Goal: Task Accomplishment & Management: Manage account settings

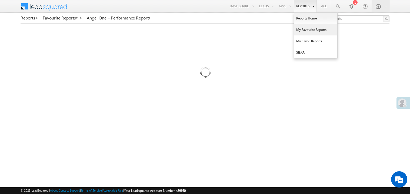
click at [303, 30] on link "My Favourite Reports" at bounding box center [315, 29] width 43 height 11
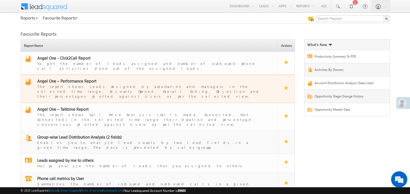
click at [73, 78] on span "Angel One – Performance Report" at bounding box center [66, 80] width 59 height 5
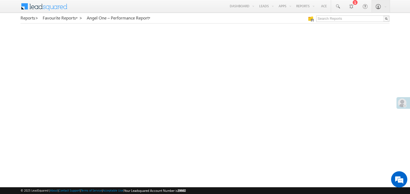
click at [406, 102] on span at bounding box center [402, 102] width 9 height 9
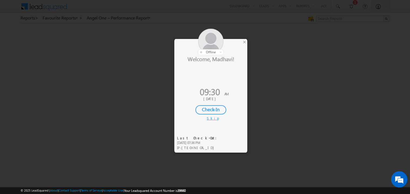
click at [208, 108] on div "Check-In" at bounding box center [210, 109] width 31 height 9
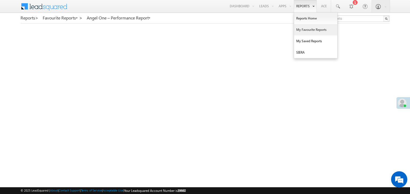
click at [301, 30] on link "My Favourite Reports" at bounding box center [315, 29] width 43 height 11
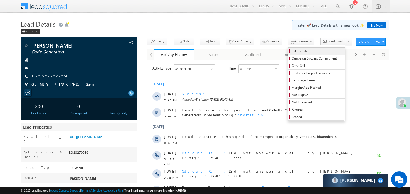
click at [292, 51] on span "Call me later" at bounding box center [317, 51] width 51 height 5
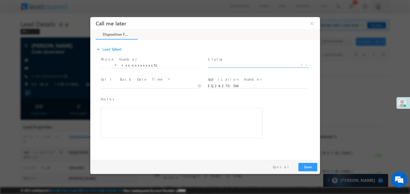
click at [231, 64] on span "X" at bounding box center [258, 64] width 101 height 5
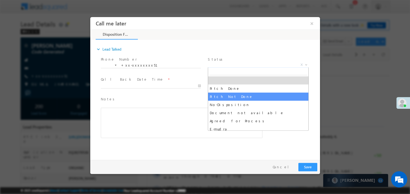
select select "Pitch Not Done"
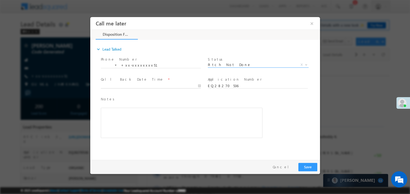
click at [127, 86] on body "Call me later ×" at bounding box center [205, 87] width 230 height 140
type input "10/06/25 9:42 AM"
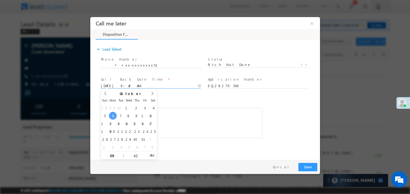
click at [238, 135] on div "Rich Text Editor, 40788eee-0fb2-11ec-a811-0adc8a9d82c2__tab1__section1__Notes__…" at bounding box center [182, 122] width 162 height 30
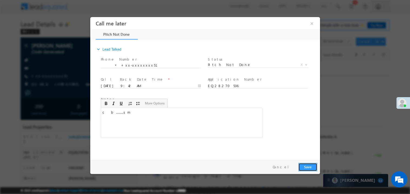
click at [306, 165] on button "Save" at bounding box center [307, 166] width 19 height 8
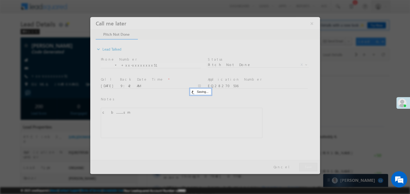
click at [306, 165] on div at bounding box center [205, 95] width 230 height 157
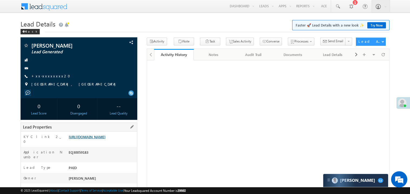
click at [100, 139] on link "https://angelbroking1-pk3em7sa.customui-test.leadsquared.com?leadId=3d6a47df-ac…" at bounding box center [87, 136] width 37 height 5
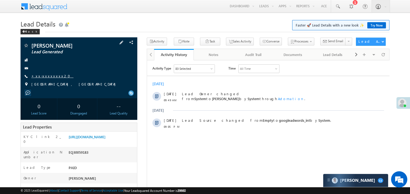
click at [48, 75] on link "+xx-xxxxxxxx20" at bounding box center [52, 76] width 42 height 5
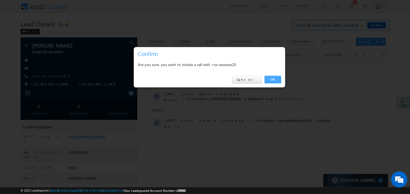
click at [271, 78] on link "OK" at bounding box center [273, 80] width 16 height 8
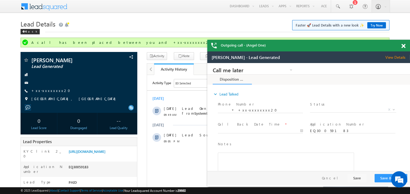
click at [404, 43] on div at bounding box center [406, 45] width 7 height 11
click at [404, 46] on span at bounding box center [403, 46] width 4 height 5
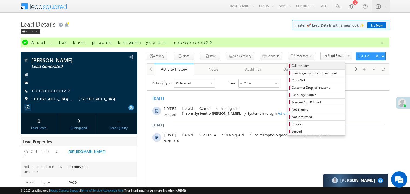
click at [292, 65] on span "Call me later" at bounding box center [317, 65] width 51 height 5
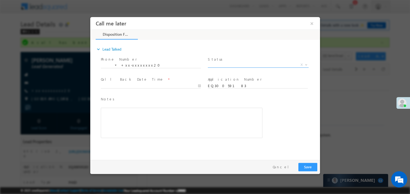
click at [214, 66] on span "X" at bounding box center [258, 64] width 101 height 5
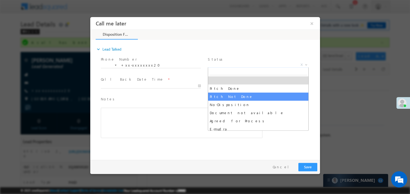
select select "Pitch Not Done"
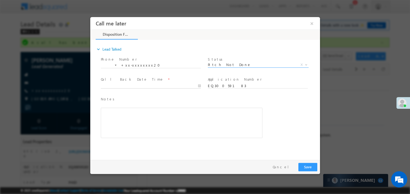
click at [121, 86] on body "Call me later ×" at bounding box center [205, 87] width 230 height 140
type input "10/06/25 9:54 AM"
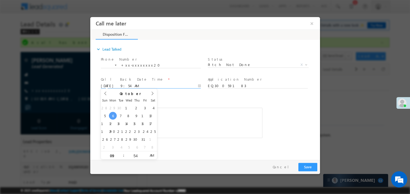
click at [220, 132] on div "Rich Text Editor, 40788eee-0fb2-11ec-a811-0adc8a9d82c2__tab1__section1__Notes__…" at bounding box center [182, 122] width 162 height 30
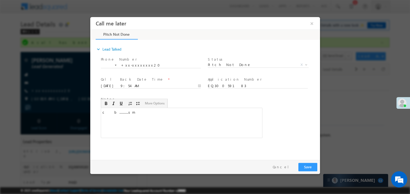
click at [298, 160] on div "Pay & Save Save Cancel" at bounding box center [206, 166] width 232 height 14
click at [313, 162] on button "Save" at bounding box center [307, 166] width 19 height 8
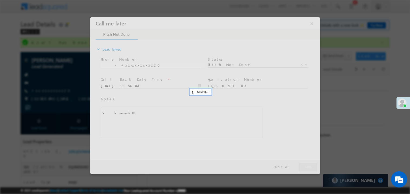
click at [313, 162] on div at bounding box center [205, 95] width 230 height 157
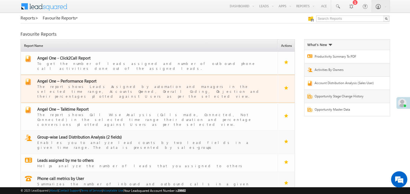
click at [76, 78] on span "Angel One – Performance Report" at bounding box center [66, 80] width 59 height 5
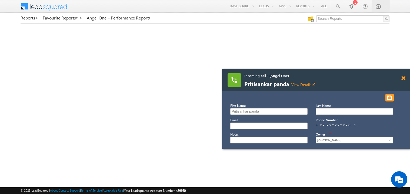
click at [402, 78] on span at bounding box center [403, 78] width 4 height 5
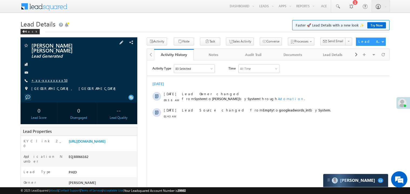
click at [48, 78] on link "+xx-xxxxxxxx53" at bounding box center [49, 80] width 36 height 5
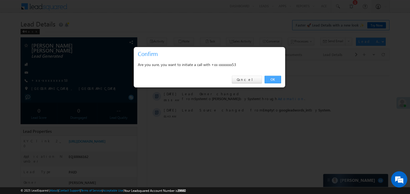
click at [271, 78] on link "OK" at bounding box center [273, 80] width 16 height 8
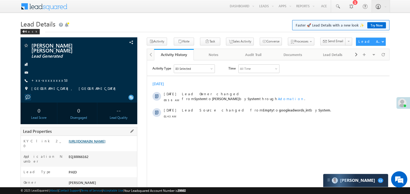
click at [105, 141] on link "[URL][DOMAIN_NAME]" at bounding box center [87, 141] width 37 height 5
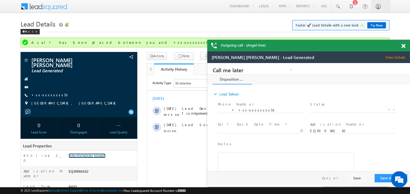
click at [405, 44] on span at bounding box center [403, 46] width 4 height 5
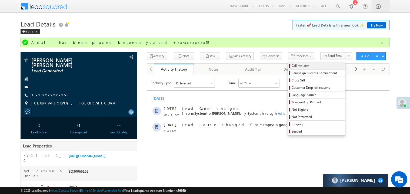
click at [292, 66] on span "Call me later" at bounding box center [317, 65] width 51 height 5
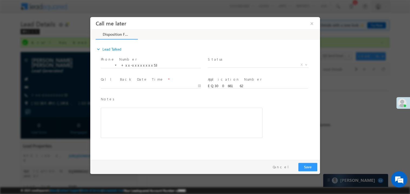
click at [223, 58] on span "Status *" at bounding box center [258, 59] width 100 height 6
click at [220, 62] on span "X" at bounding box center [258, 64] width 101 height 5
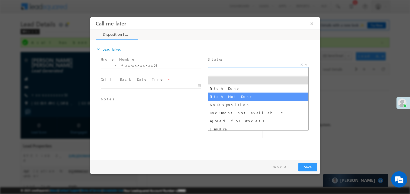
select select "Pitch Not Done"
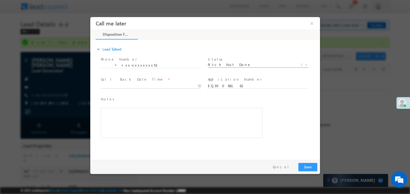
click at [133, 85] on body "Call me later ×" at bounding box center [205, 87] width 230 height 140
type input "[DATE] 10:09 AM"
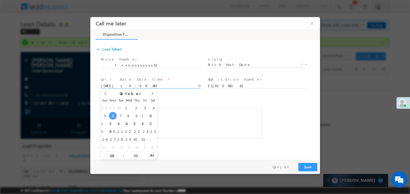
click at [194, 102] on div "Notes * Editor toolbars Basic Styles Bold Italic Underline Paragraph Insert/Rem…" at bounding box center [182, 117] width 162 height 42
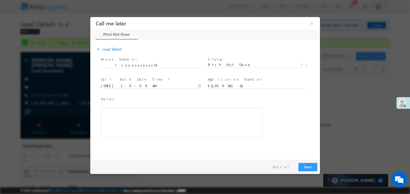
click at [173, 130] on div "Rich Text Editor, 40788eee-0fb2-11ec-a811-0adc8a9d82c2__tab1__section1__Notes__…" at bounding box center [182, 122] width 162 height 30
click at [304, 169] on button "Save" at bounding box center [307, 166] width 19 height 8
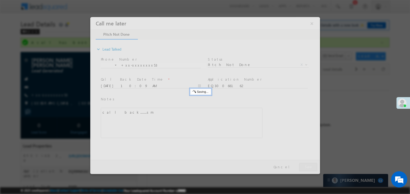
click at [304, 169] on div at bounding box center [205, 95] width 230 height 157
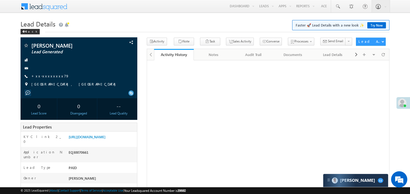
click at [48, 77] on link "+xx-xxxxxxxx79" at bounding box center [50, 76] width 38 height 5
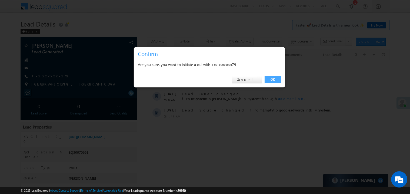
click at [269, 80] on link "OK" at bounding box center [273, 80] width 16 height 8
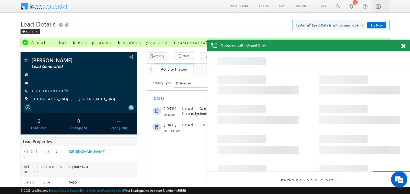
click at [404, 45] on span at bounding box center [403, 46] width 4 height 5
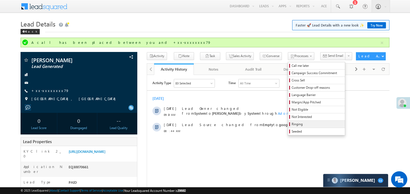
click at [296, 125] on span "Ringing" at bounding box center [317, 124] width 51 height 5
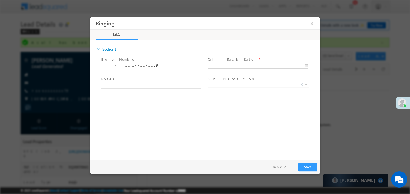
click at [232, 65] on body "Ringing ×" at bounding box center [205, 87] width 230 height 140
type input "10/06/25 10:10 AM"
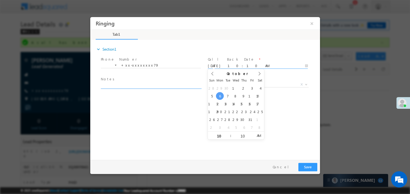
click at [132, 84] on textarea at bounding box center [151, 85] width 100 height 6
type textarea "ring"
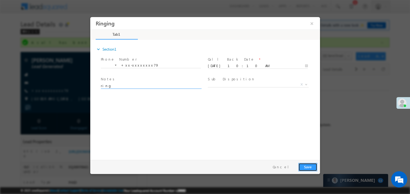
click at [301, 163] on button "Save" at bounding box center [307, 166] width 19 height 8
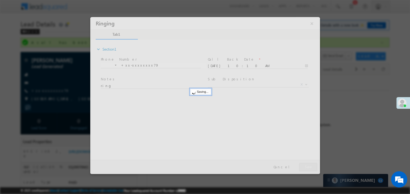
click at [301, 163] on div at bounding box center [205, 95] width 230 height 157
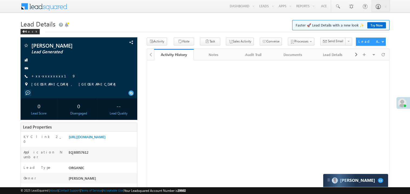
click at [49, 75] on link "+xx-xxxxxxxx19" at bounding box center [53, 76] width 44 height 5
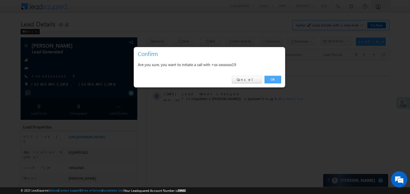
click at [275, 77] on link "OK" at bounding box center [273, 80] width 16 height 8
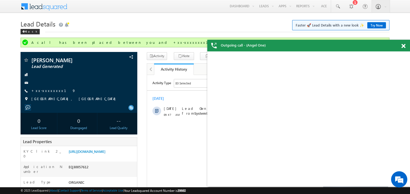
click at [403, 46] on span at bounding box center [403, 46] width 4 height 5
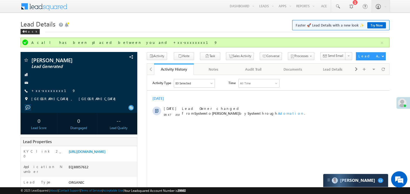
click at [98, 25] on h1 "Lead Details Faster 🚀 Lead Details with a new look ✨ Try Now" at bounding box center [205, 23] width 369 height 11
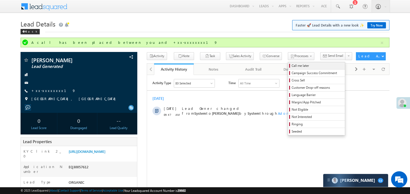
click at [292, 65] on span "Call me later" at bounding box center [317, 65] width 51 height 5
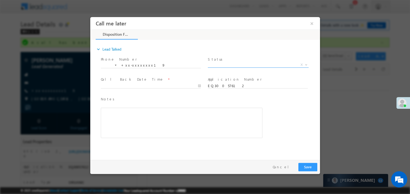
click at [225, 64] on span "X" at bounding box center [258, 64] width 101 height 5
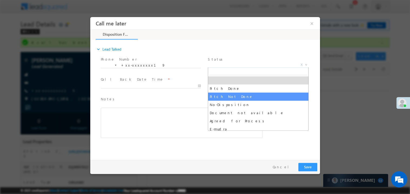
select select "Pitch Not Done"
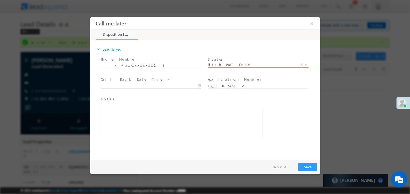
click at [121, 85] on body "Call me later ×" at bounding box center [205, 87] width 230 height 140
type input "10/06/25 10:12 AM"
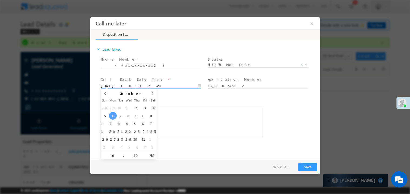
click at [232, 140] on span at bounding box center [178, 140] width 154 height 6
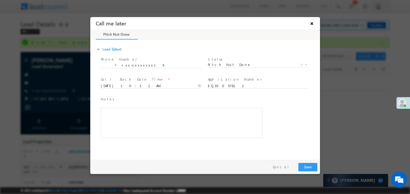
click at [313, 24] on button "×" at bounding box center [311, 23] width 9 height 10
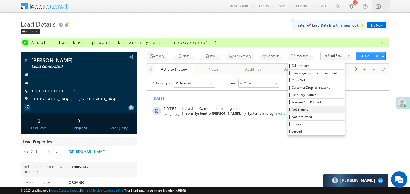
click at [292, 111] on span "Not Eligible" at bounding box center [317, 109] width 51 height 5
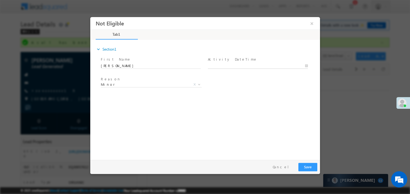
click at [223, 65] on body "Not Eligible ×" at bounding box center [205, 87] width 230 height 140
type input "10/06/25 10:14 AM"
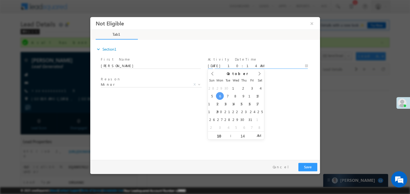
click at [156, 112] on div "expand_more Section1 First Name *" at bounding box center [206, 98] width 227 height 117
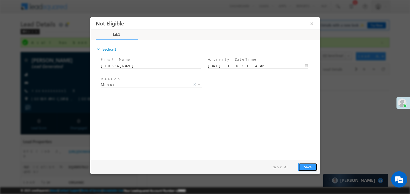
click at [310, 170] on button "Save" at bounding box center [307, 166] width 19 height 8
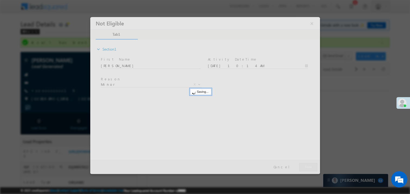
click at [310, 170] on div at bounding box center [205, 95] width 230 height 157
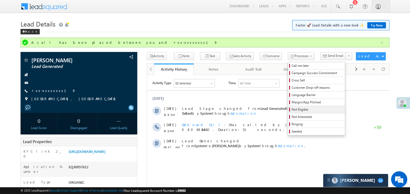
click at [292, 109] on span "Not Eligible" at bounding box center [317, 109] width 51 height 5
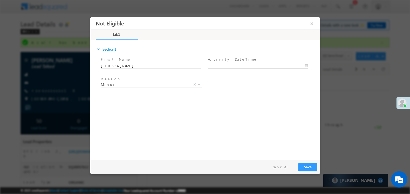
click at [222, 66] on body "Not Eligible ×" at bounding box center [205, 87] width 230 height 140
type input "10/06/25 10:14 AM"
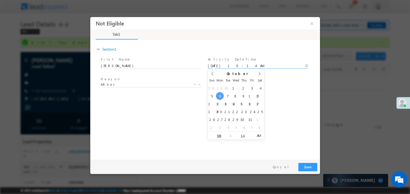
click at [182, 120] on div "expand_more Section1 First Name *" at bounding box center [206, 98] width 227 height 117
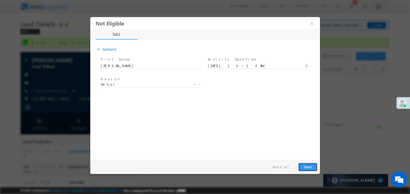
click at [305, 165] on button "Save" at bounding box center [307, 166] width 19 height 8
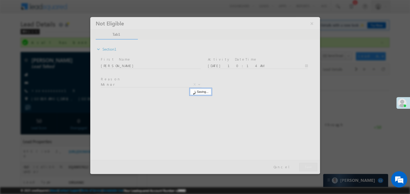
click at [305, 165] on div at bounding box center [205, 95] width 230 height 157
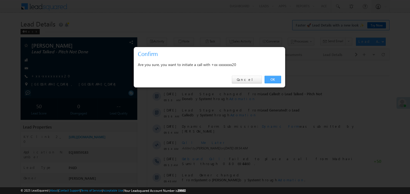
click at [271, 78] on link "OK" at bounding box center [273, 80] width 16 height 8
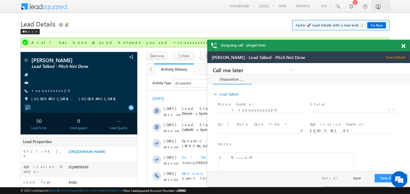
click at [403, 48] on span at bounding box center [403, 46] width 4 height 5
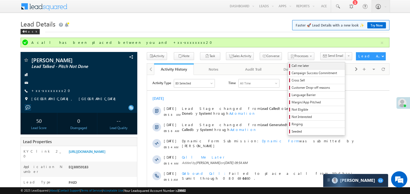
click at [292, 66] on span "Call me later" at bounding box center [317, 65] width 51 height 5
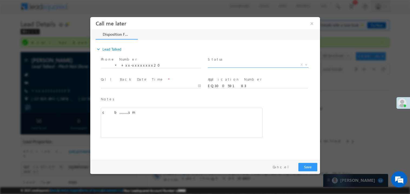
click at [234, 65] on span "X" at bounding box center [258, 64] width 101 height 5
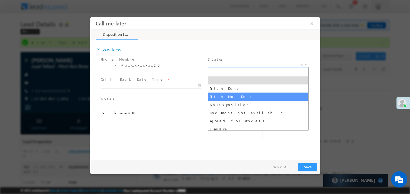
select select "Pitch Not Done"
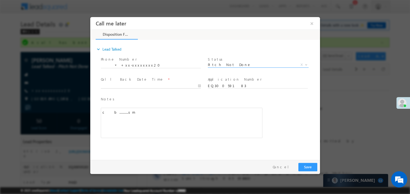
click at [130, 84] on body "Call me later ×" at bounding box center [205, 87] width 230 height 140
type input "[DATE] 10:15 AM"
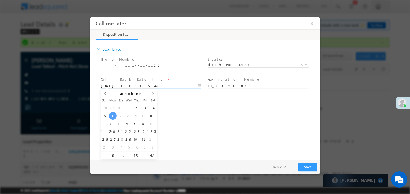
click at [196, 103] on div "Notes * c&nbsp; &nbsp;b...........sm Editor toolbars Basic Styles Bold Italic U…" at bounding box center [182, 117] width 162 height 42
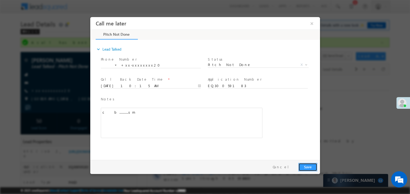
click at [311, 164] on button "Save" at bounding box center [307, 166] width 19 height 8
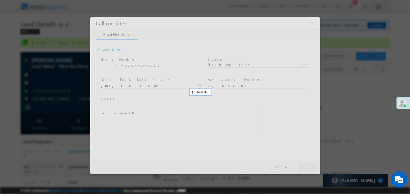
click at [311, 164] on div at bounding box center [205, 95] width 230 height 157
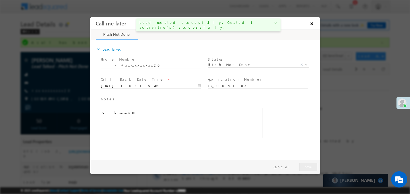
click at [314, 24] on button "×" at bounding box center [311, 23] width 9 height 10
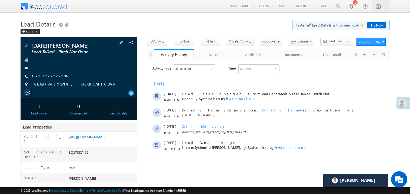
click at [49, 77] on link "+xx-xxxxxxxx36" at bounding box center [49, 76] width 36 height 5
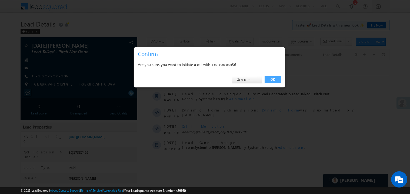
click at [272, 77] on link "OK" at bounding box center [273, 80] width 16 height 8
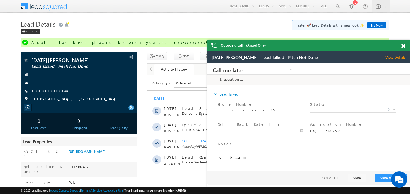
click at [403, 46] on span at bounding box center [403, 46] width 4 height 5
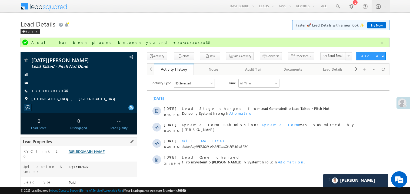
click at [99, 152] on link "[URL][DOMAIN_NAME]" at bounding box center [87, 151] width 37 height 5
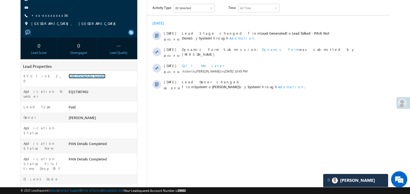
scroll to position [86, 0]
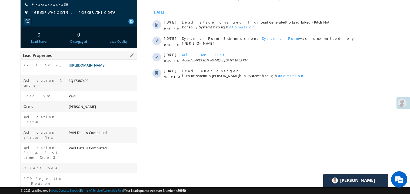
click at [95, 67] on link "[URL][DOMAIN_NAME]" at bounding box center [87, 65] width 37 height 5
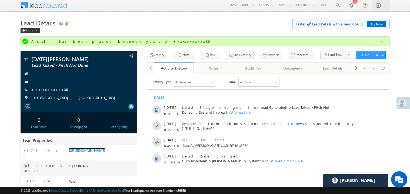
scroll to position [0, 0]
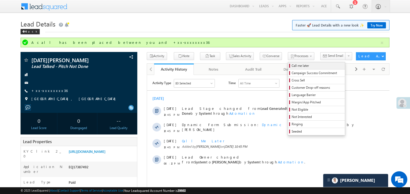
click at [292, 64] on span "Call me later" at bounding box center [317, 65] width 51 height 5
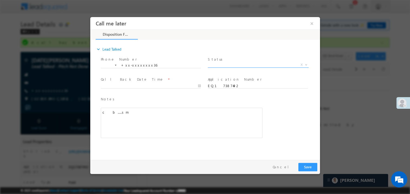
click at [226, 64] on span "X" at bounding box center [258, 64] width 101 height 5
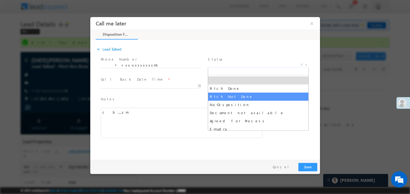
select select "Pitch Not Done"
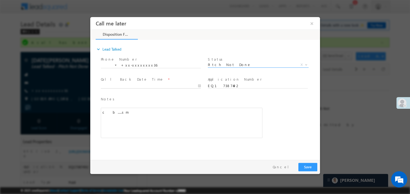
click at [126, 85] on body "Call me later ×" at bounding box center [205, 87] width 230 height 140
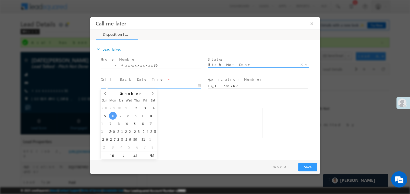
type input "10/06/25 10:41 AM"
click at [189, 114] on div "c b.....sm" at bounding box center [182, 122] width 162 height 30
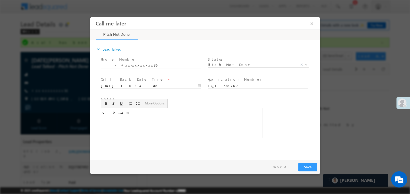
click at [189, 114] on div "c b.....sm" at bounding box center [182, 122] width 162 height 30
click at [305, 166] on button "Save" at bounding box center [307, 166] width 19 height 8
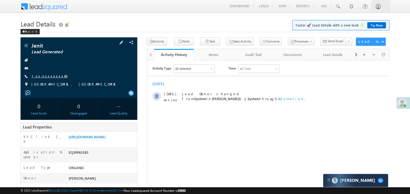
click at [47, 76] on link "+xx-xxxxxxxx66" at bounding box center [49, 76] width 36 height 5
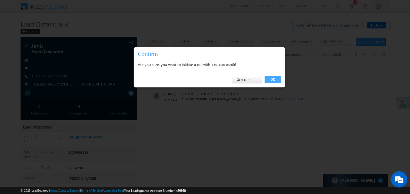
click at [274, 78] on link "OK" at bounding box center [273, 80] width 16 height 8
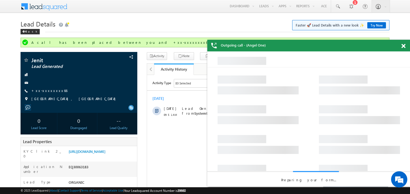
click at [404, 45] on span at bounding box center [403, 46] width 4 height 5
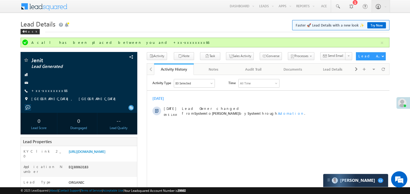
click at [195, 25] on h1 "Lead Details Faster 🚀 Lead Details with a new look ✨ Try Now" at bounding box center [205, 23] width 369 height 11
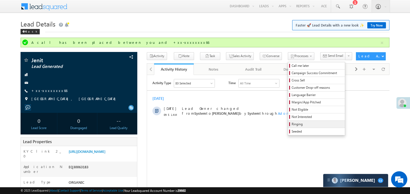
click at [288, 128] on link "Ringing" at bounding box center [316, 124] width 57 height 7
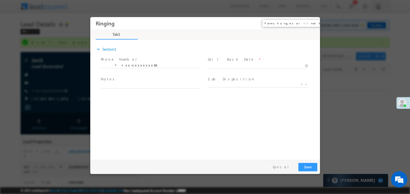
click at [312, 21] on button "×" at bounding box center [311, 23] width 9 height 10
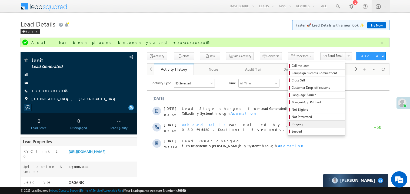
click at [292, 124] on span "Ringing" at bounding box center [317, 124] width 51 height 5
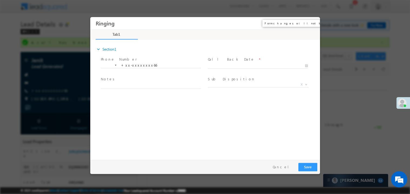
click at [312, 21] on button "×" at bounding box center [311, 23] width 9 height 10
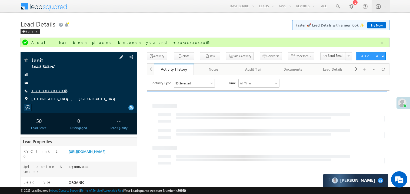
click at [46, 90] on link "+xx-xxxxxxxx66" at bounding box center [49, 90] width 36 height 5
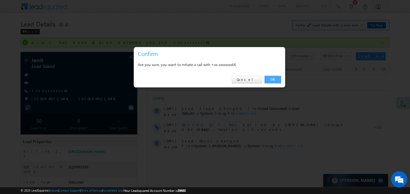
click at [270, 81] on link "OK" at bounding box center [273, 80] width 16 height 8
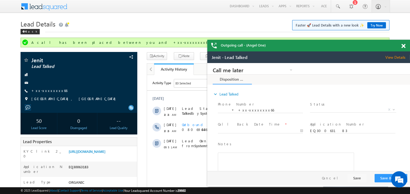
click at [405, 44] on span at bounding box center [403, 46] width 4 height 5
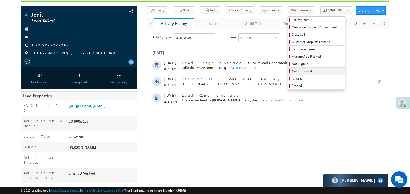
scroll to position [52, 0]
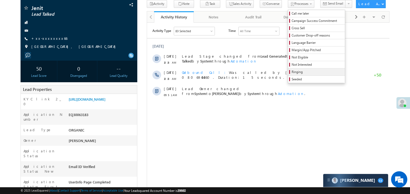
click at [293, 69] on link "Ringing" at bounding box center [316, 71] width 57 height 7
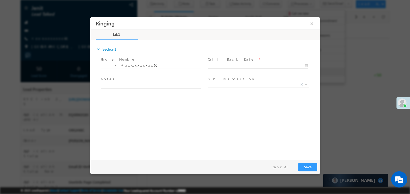
scroll to position [0, 0]
click at [228, 65] on body "Ringing ×" at bounding box center [205, 87] width 230 height 140
type input "10/06/25 10:27 AM"
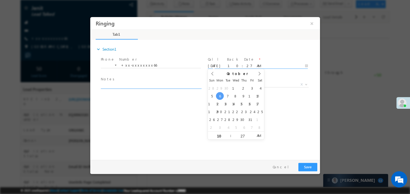
click at [142, 83] on textarea at bounding box center [151, 85] width 100 height 6
type textarea "ring"
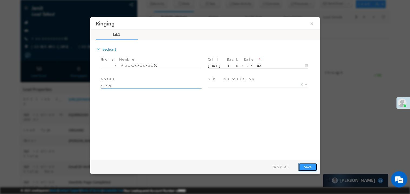
click at [312, 168] on button "Save" at bounding box center [307, 166] width 19 height 8
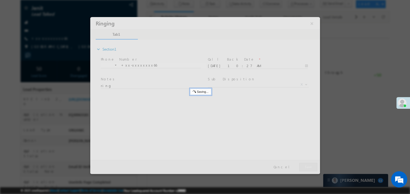
click at [312, 168] on div at bounding box center [205, 95] width 230 height 157
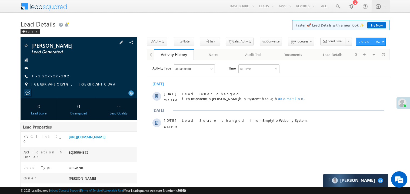
click at [48, 75] on link "+xx-xxxxxxxx92" at bounding box center [50, 76] width 39 height 5
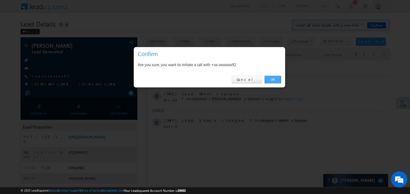
click at [275, 79] on link "OK" at bounding box center [273, 80] width 16 height 8
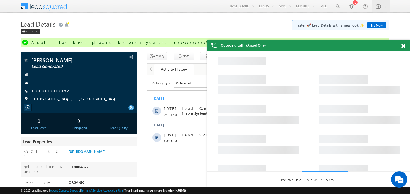
click at [405, 45] on div at bounding box center [406, 45] width 7 height 11
click at [404, 46] on span at bounding box center [403, 46] width 4 height 5
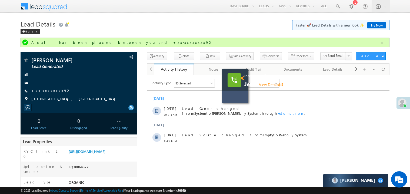
click at [242, 78] on span at bounding box center [242, 78] width 4 height 5
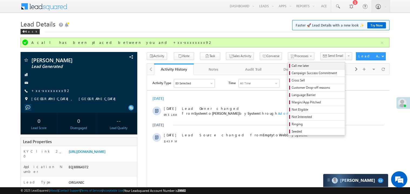
click at [292, 66] on span "Call me later" at bounding box center [317, 65] width 51 height 5
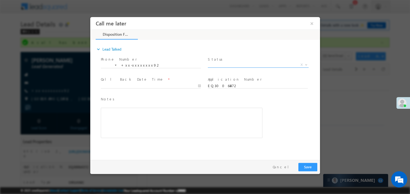
click at [227, 64] on span "X" at bounding box center [258, 64] width 101 height 5
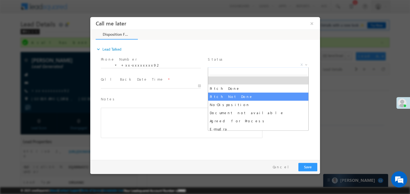
select select "Pitch Not Done"
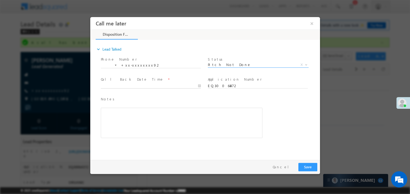
click at [119, 84] on body "Call me later ×" at bounding box center [205, 87] width 230 height 140
type input "10/06/25 10:28 AM"
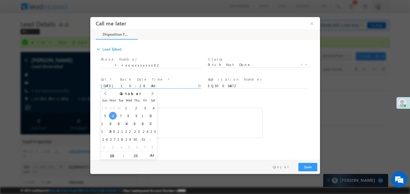
click at [231, 130] on div "Rich Text Editor, 40788eee-0fb2-11ec-a811-0adc8a9d82c2__tab1__section1__Notes__…" at bounding box center [182, 122] width 162 height 30
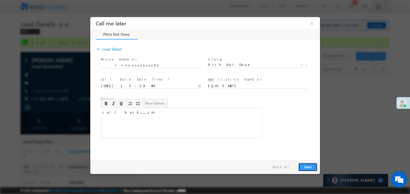
click at [312, 168] on button "Save" at bounding box center [307, 166] width 19 height 8
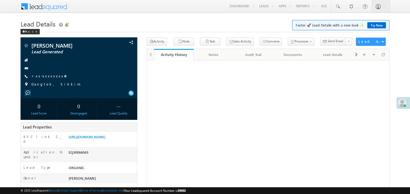
click at [51, 75] on link "+xx-xxxxxxxx40" at bounding box center [50, 76] width 39 height 5
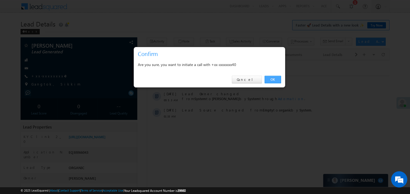
click at [272, 79] on link "OK" at bounding box center [273, 80] width 16 height 8
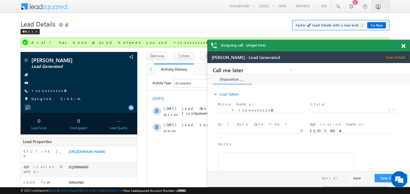
click at [405, 45] on span at bounding box center [403, 46] width 4 height 5
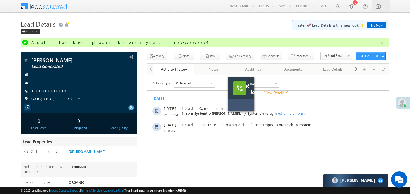
click at [249, 87] on div at bounding box center [249, 84] width 7 height 14
click at [248, 87] on span at bounding box center [247, 86] width 4 height 5
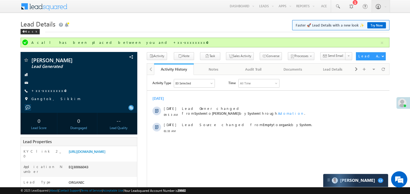
click at [226, 98] on div "[DATE]" at bounding box center [268, 98] width 242 height 5
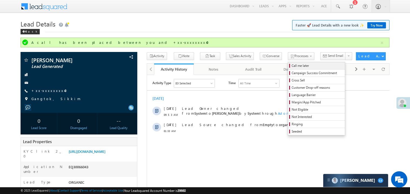
click at [292, 65] on span "Call me later" at bounding box center [317, 65] width 51 height 5
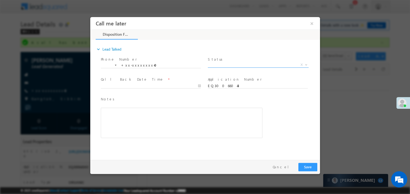
click at [233, 65] on span "X" at bounding box center [258, 64] width 101 height 5
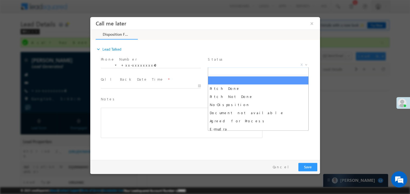
click at [220, 64] on span "X" at bounding box center [258, 64] width 101 height 5
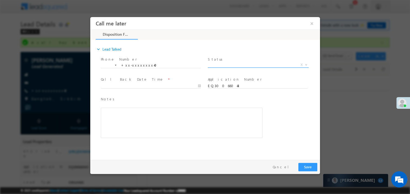
click at [220, 64] on span "X" at bounding box center [258, 64] width 101 height 5
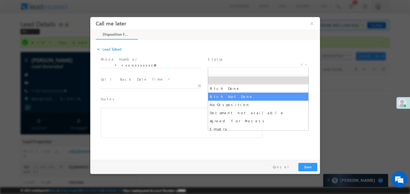
select select "Pitch Not Done"
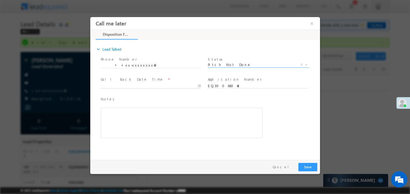
click at [117, 85] on body "Call me later ×" at bounding box center [205, 87] width 230 height 140
type input "10/06/25 10:29 AM"
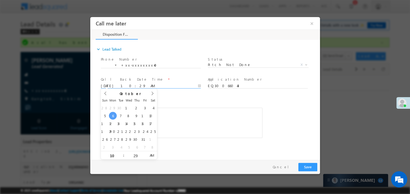
click at [201, 111] on div "Rich Text Editor, 40788eee-0fb2-11ec-a811-0adc8a9d82c2__tab1__section1__Notes__…" at bounding box center [182, 122] width 162 height 30
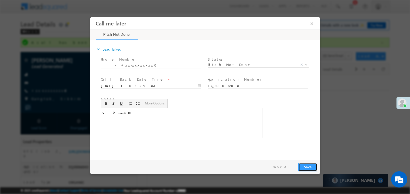
click at [304, 165] on button "Save" at bounding box center [307, 166] width 19 height 8
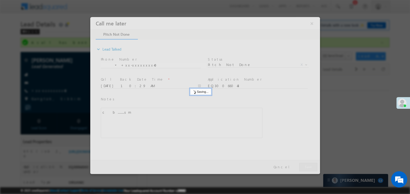
click at [304, 165] on div at bounding box center [205, 95] width 230 height 157
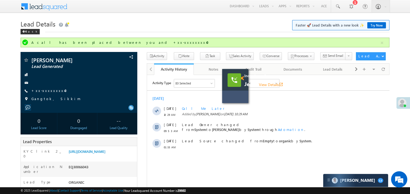
click at [243, 79] on span at bounding box center [242, 78] width 4 height 5
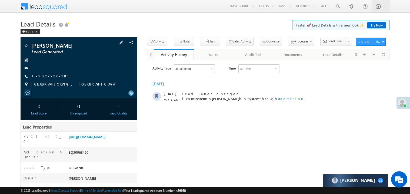
click at [49, 75] on link "+xx-xxxxxxxx85" at bounding box center [50, 76] width 38 height 5
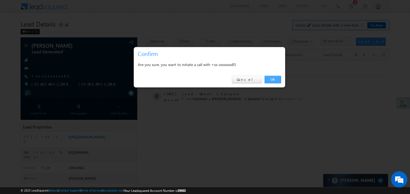
click at [273, 78] on link "OK" at bounding box center [273, 80] width 16 height 8
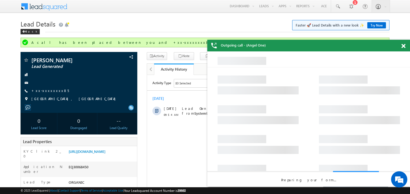
click at [403, 42] on div at bounding box center [406, 45] width 7 height 11
click at [404, 46] on span at bounding box center [403, 46] width 4 height 5
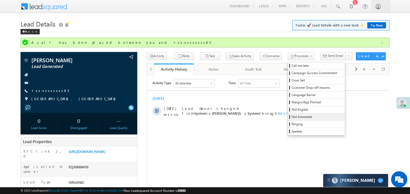
click at [292, 117] on span "Not Interested" at bounding box center [317, 116] width 51 height 5
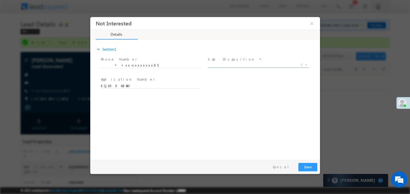
click at [224, 64] on span "X" at bounding box center [258, 64] width 101 height 5
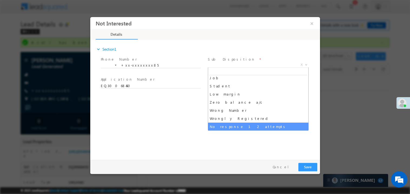
scroll to position [27, 0]
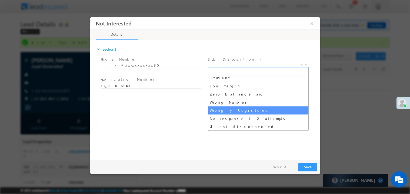
select select "Wrongly Registered"
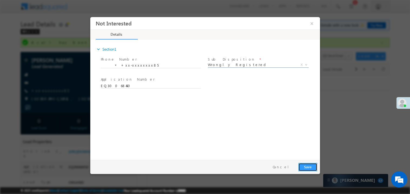
click at [305, 164] on button "Save" at bounding box center [307, 166] width 19 height 8
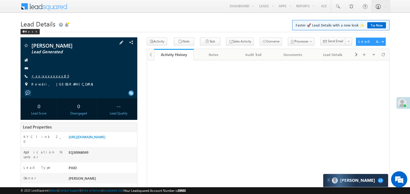
click at [50, 78] on link "+xx-xxxxxxxx85" at bounding box center [50, 76] width 38 height 5
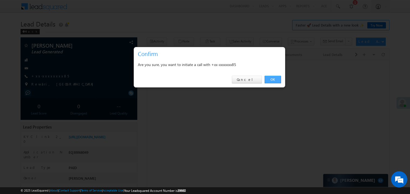
click at [275, 81] on link "OK" at bounding box center [273, 80] width 16 height 8
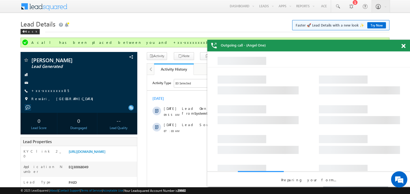
click at [403, 46] on span at bounding box center [403, 46] width 4 height 5
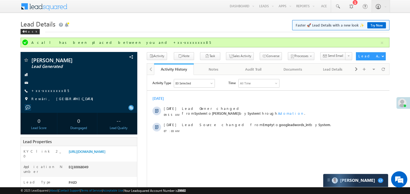
click at [104, 154] on link "https://angelbroking1-pk3em7sa.customui-test.leadsquared.com?leadId=82bac916-99…" at bounding box center [87, 151] width 37 height 5
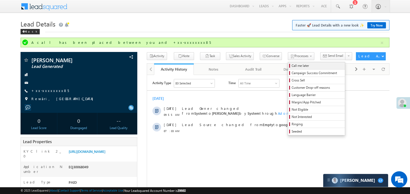
click at [292, 65] on span "Call me later" at bounding box center [317, 65] width 51 height 5
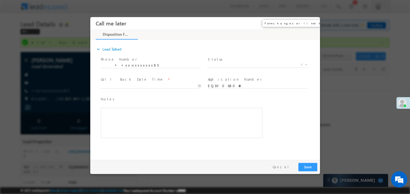
click at [311, 22] on button "×" at bounding box center [311, 23] width 9 height 10
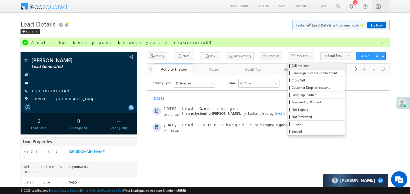
click at [292, 65] on span "Call me later" at bounding box center [317, 65] width 51 height 5
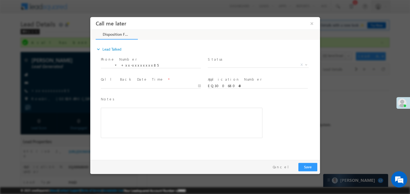
click at [222, 61] on span "Status *" at bounding box center [258, 59] width 100 height 6
click at [222, 64] on span "X" at bounding box center [258, 64] width 101 height 5
click at [224, 64] on span "Pitch Done" at bounding box center [252, 64] width 88 height 5
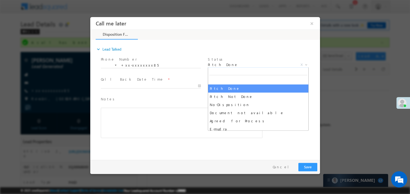
click at [224, 64] on span "Pitch Done" at bounding box center [252, 64] width 88 height 5
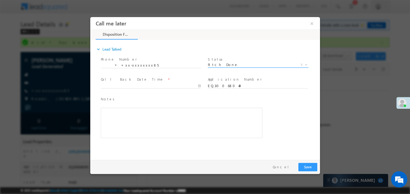
click at [224, 62] on span "Pitch Done" at bounding box center [252, 64] width 88 height 5
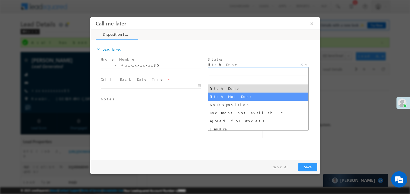
select select "Pitch Not Done"
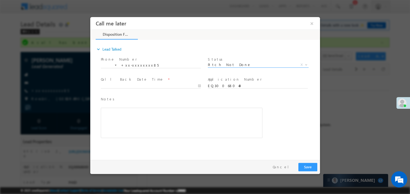
click at [220, 96] on span "Notes *" at bounding box center [178, 99] width 154 height 6
click at [113, 84] on body "Call me later ×" at bounding box center [205, 87] width 230 height 140
type input "10/06/25 10:33 AM"
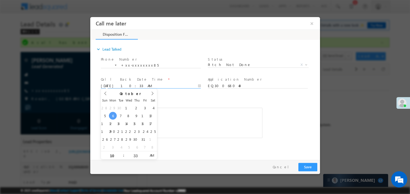
click at [192, 128] on div "Rich Text Editor, 40788eee-0fb2-11ec-a811-0adc8a9d82c2__tab1__section1__Notes__…" at bounding box center [182, 122] width 162 height 30
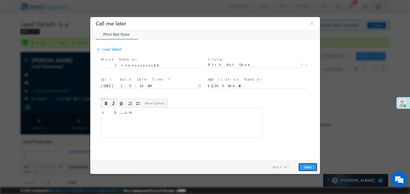
click at [308, 167] on button "Save" at bounding box center [307, 166] width 19 height 8
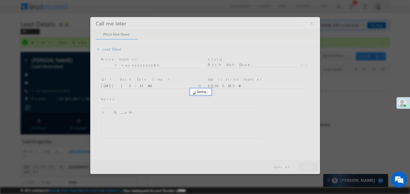
click at [308, 167] on div at bounding box center [205, 95] width 230 height 157
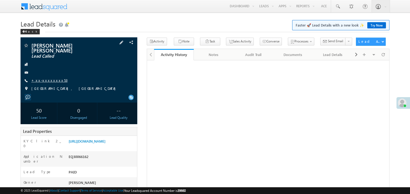
click at [49, 78] on link "+xx-xxxxxxxx53" at bounding box center [49, 80] width 36 height 5
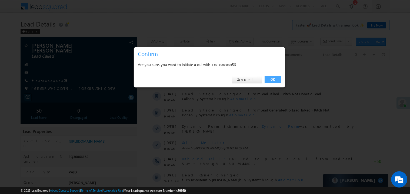
click at [274, 81] on link "OK" at bounding box center [273, 80] width 16 height 8
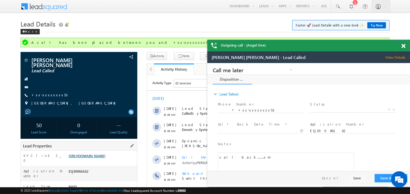
click at [98, 154] on link "https://angelbroking1-pk3em7sa.customui-test.leadsquared.com?leadId=fbd67fc2-af…" at bounding box center [87, 155] width 37 height 5
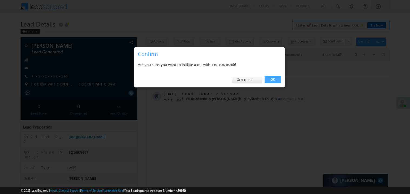
click at [274, 79] on link "OK" at bounding box center [273, 80] width 16 height 8
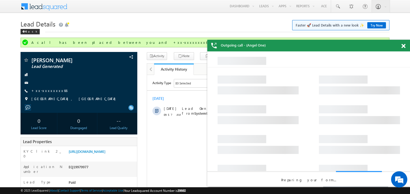
click at [404, 45] on span at bounding box center [403, 46] width 4 height 5
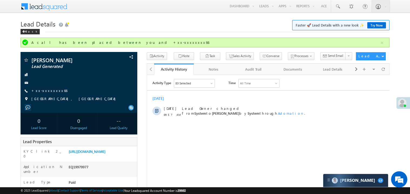
click at [132, 31] on div "Back" at bounding box center [205, 31] width 369 height 4
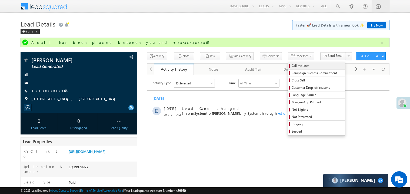
click at [292, 65] on span "Call me later" at bounding box center [317, 65] width 51 height 5
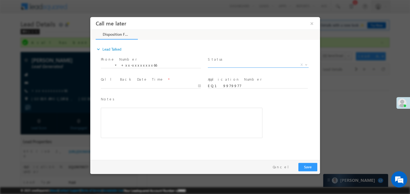
click at [224, 63] on span "X" at bounding box center [258, 64] width 101 height 5
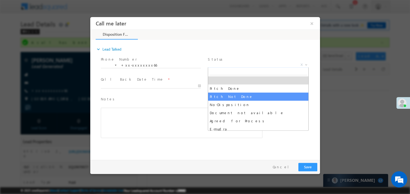
select select "Pitch Not Done"
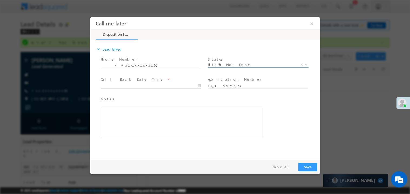
click at [135, 85] on body "Call me later ×" at bounding box center [205, 87] width 230 height 140
type input "10/06/25 10:35 AM"
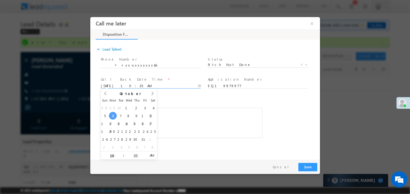
click at [197, 112] on div "Rich Text Editor, 40788eee-0fb2-11ec-a811-0adc8a9d82c2__tab1__section1__Notes__…" at bounding box center [182, 122] width 162 height 30
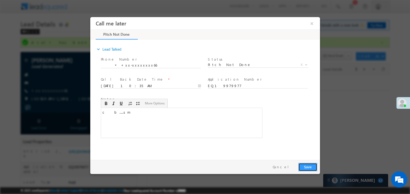
click at [305, 164] on button "Save" at bounding box center [307, 166] width 19 height 8
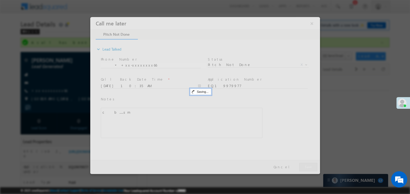
click at [305, 164] on div at bounding box center [205, 95] width 230 height 157
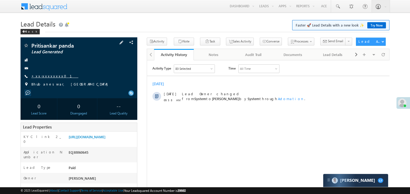
click at [45, 75] on link "+xx-xxxxxxxx01" at bounding box center [54, 76] width 47 height 5
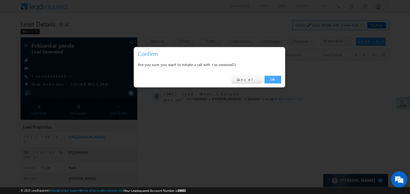
click at [272, 79] on link "OK" at bounding box center [273, 80] width 16 height 8
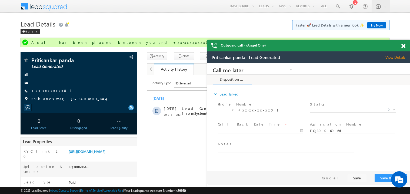
click at [404, 45] on span at bounding box center [403, 46] width 4 height 5
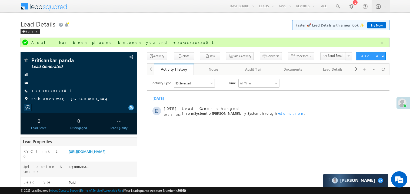
click at [203, 95] on div "[DATE] [DATE] 09:58 AM Lead Owner changed from System to Madhavi Sumit by Syste…" at bounding box center [268, 106] width 242 height 26
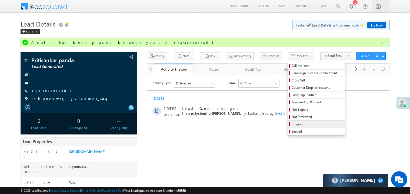
click at [292, 125] on span "Ringing" at bounding box center [317, 124] width 51 height 5
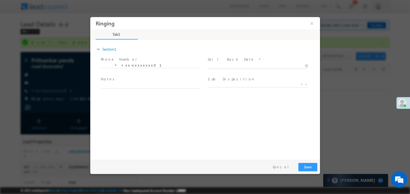
click at [222, 65] on body "Ringing ×" at bounding box center [205, 87] width 230 height 140
type input "[DATE] 10:37 AM"
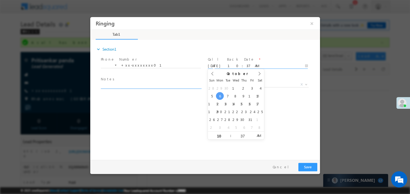
click at [136, 83] on textarea at bounding box center [151, 85] width 100 height 6
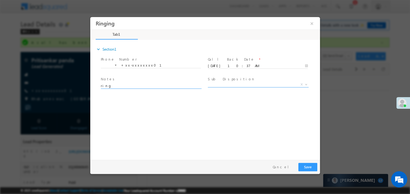
type textarea "ring"
click at [221, 87] on span "X" at bounding box center [258, 85] width 101 height 5
click at [220, 85] on span "X" at bounding box center [258, 84] width 101 height 5
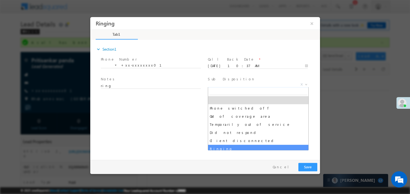
select select "Ringing"
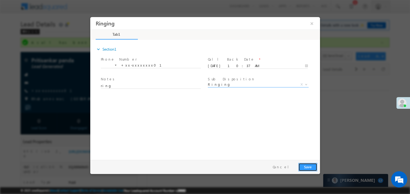
click at [308, 168] on button "Save" at bounding box center [307, 166] width 19 height 8
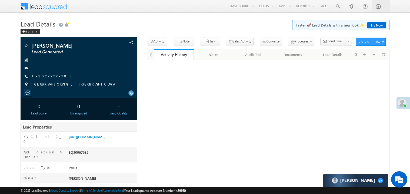
click at [49, 76] on link "+xx-xxxxxxxx03" at bounding box center [51, 76] width 40 height 5
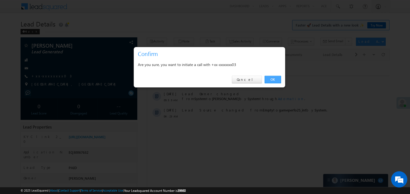
click at [272, 79] on link "OK" at bounding box center [273, 80] width 16 height 8
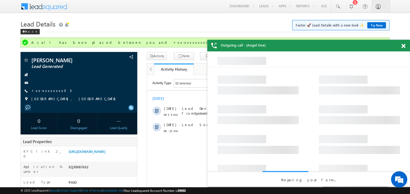
click at [405, 45] on span at bounding box center [403, 46] width 4 height 5
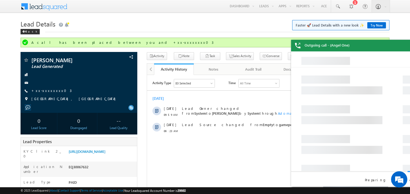
click at [405, 45] on div "Outgoing call - (Angel One)" at bounding box center [392, 46] width 203 height 12
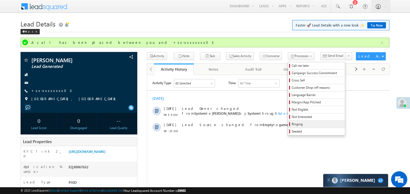
click at [292, 122] on link "Ringing" at bounding box center [316, 124] width 57 height 7
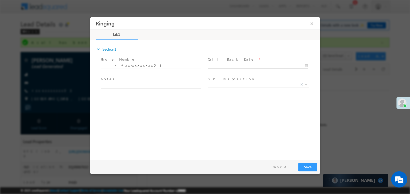
click at [220, 65] on body "Ringing ×" at bounding box center [205, 87] width 230 height 140
type input "10/06/25 10:38 AM"
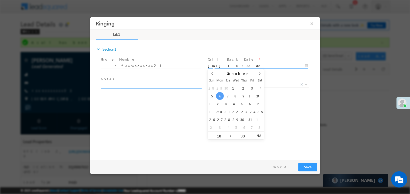
click at [127, 83] on textarea at bounding box center [151, 85] width 100 height 6
type textarea "ring"
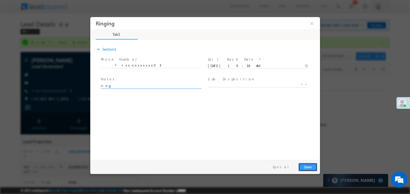
click at [308, 169] on button "Save" at bounding box center [307, 166] width 19 height 8
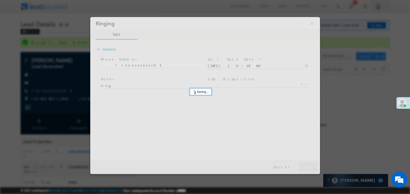
click at [308, 169] on div at bounding box center [205, 95] width 230 height 157
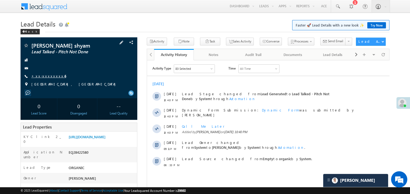
click at [45, 75] on link "+xx-xxxxxxxx45" at bounding box center [48, 76] width 35 height 5
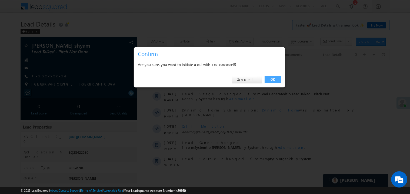
click at [274, 80] on link "OK" at bounding box center [273, 80] width 16 height 8
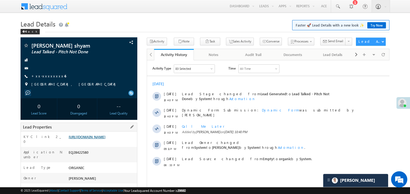
click at [105, 139] on link "[URL][DOMAIN_NAME]" at bounding box center [87, 136] width 37 height 5
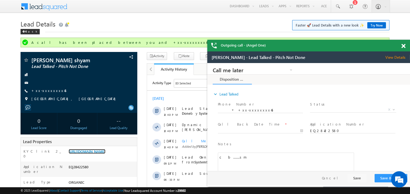
click at [405, 45] on div at bounding box center [406, 45] width 7 height 11
click at [405, 47] on span at bounding box center [403, 46] width 4 height 5
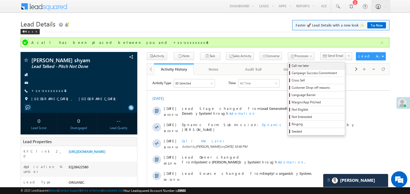
click at [292, 68] on span "Call me later" at bounding box center [317, 65] width 51 height 5
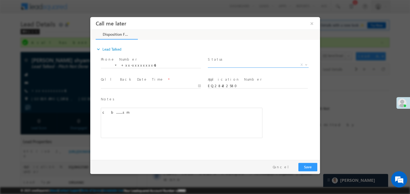
click at [224, 62] on span "X" at bounding box center [258, 64] width 101 height 5
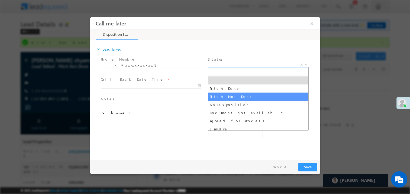
select select "Pitch Not Done"
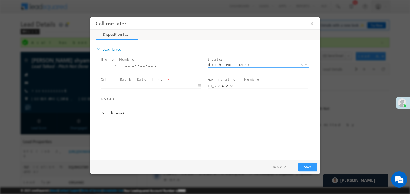
click at [114, 85] on body "Call me later ×" at bounding box center [205, 87] width 230 height 140
type input "[DATE] 11:01 AM"
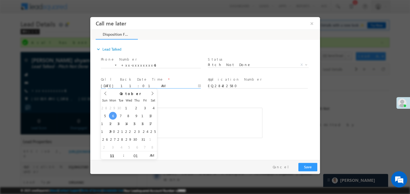
click at [207, 120] on div "c b........sm" at bounding box center [182, 122] width 162 height 30
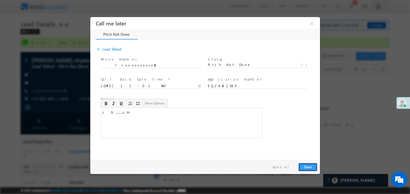
click at [310, 163] on button "Save" at bounding box center [307, 166] width 19 height 8
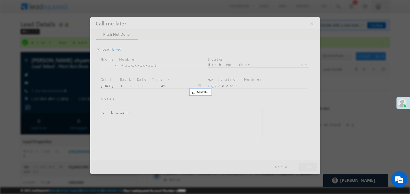
click at [310, 163] on div at bounding box center [205, 95] width 230 height 157
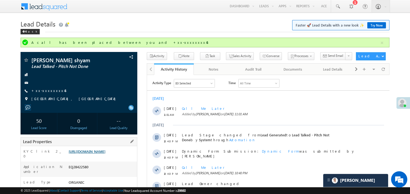
click at [102, 154] on link "https://angelbroking1-pk3em7sa.customui-test.leadsquared.com?leadId=62e4e475-bf…" at bounding box center [87, 151] width 37 height 5
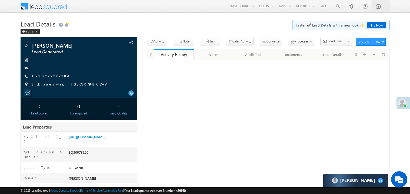
click at [48, 76] on link "+xx-xxxxxxxx84" at bounding box center [49, 76] width 36 height 5
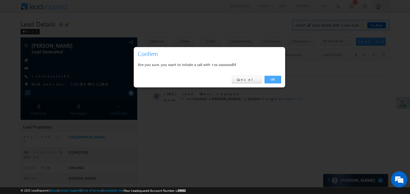
click at [274, 78] on link "OK" at bounding box center [273, 80] width 16 height 8
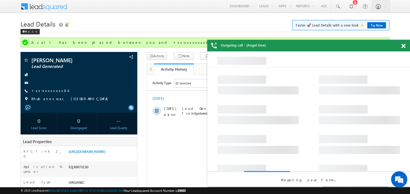
click at [404, 46] on span at bounding box center [403, 46] width 4 height 5
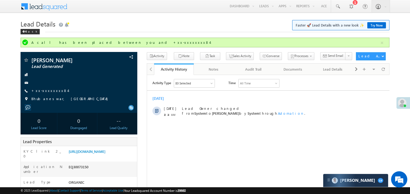
click at [209, 100] on div "[DATE]" at bounding box center [268, 98] width 242 height 5
click at [217, 124] on html "Activity Type 83 Selected Select All Sales Activities 1 Sales Activity Email Ac…" at bounding box center [268, 99] width 242 height 49
click at [212, 93] on div "[DATE] [DATE] 10:14 AM Lead Owner changed from System to Madhavi Sumit by Syste…" at bounding box center [268, 106] width 242 height 26
click at [99, 154] on link "[URL][DOMAIN_NAME]" at bounding box center [87, 151] width 37 height 5
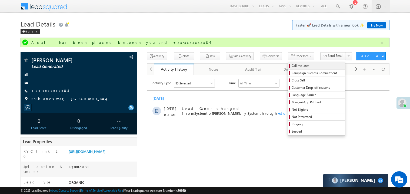
click at [292, 65] on span "Call me later" at bounding box center [317, 65] width 51 height 5
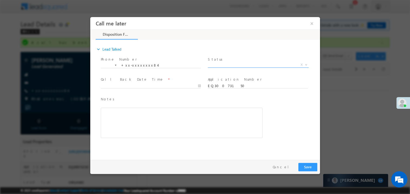
click at [224, 65] on span "X" at bounding box center [258, 64] width 101 height 5
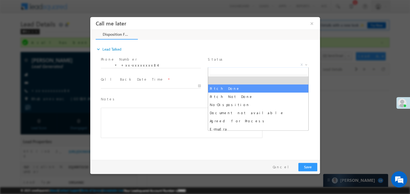
select select "Pitch Done"
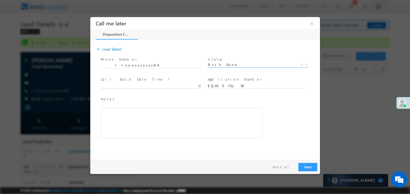
click at [137, 85] on body "Call me later ×" at bounding box center [205, 87] width 230 height 140
type input "[DATE] 10:59 AM"
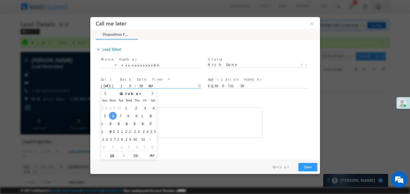
click at [195, 138] on span at bounding box center [178, 140] width 154 height 6
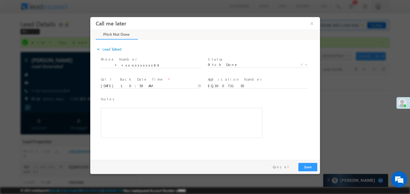
click at [170, 124] on div "Rich Text Editor, 40788eee-0fb2-11ec-a811-0adc8a9d82c2__tab1__section1__Notes__…" at bounding box center [182, 122] width 162 height 30
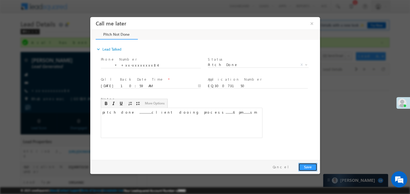
click at [305, 166] on button "Save" at bounding box center [307, 166] width 19 height 8
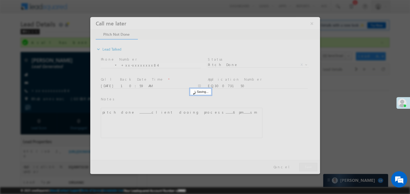
click at [305, 166] on div at bounding box center [205, 95] width 230 height 157
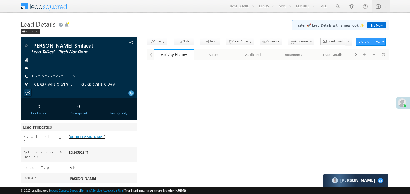
click at [95, 139] on link "[URL][DOMAIN_NAME]" at bounding box center [87, 136] width 37 height 5
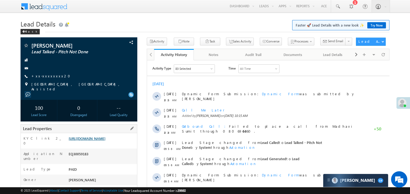
click at [105, 141] on link "[URL][DOMAIN_NAME]" at bounding box center [87, 138] width 37 height 5
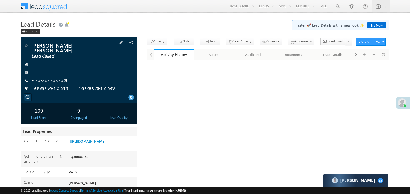
click at [52, 78] on link "+xx-xxxxxxxx53" at bounding box center [49, 80] width 36 height 5
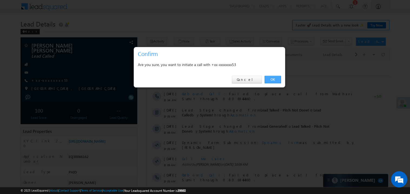
click at [272, 78] on link "OK" at bounding box center [273, 80] width 16 height 8
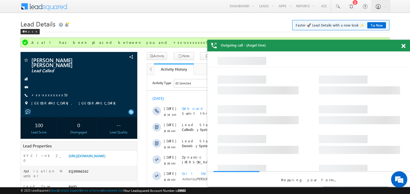
click at [403, 45] on span at bounding box center [403, 46] width 4 height 5
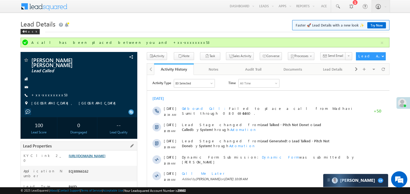
click at [96, 158] on link "https://angelbroking1-pk3em7sa.customui-test.leadsquared.com?leadId=fbd67fc2-af…" at bounding box center [87, 155] width 37 height 5
click at [52, 92] on link "+xx-xxxxxxxx53" at bounding box center [49, 94] width 36 height 5
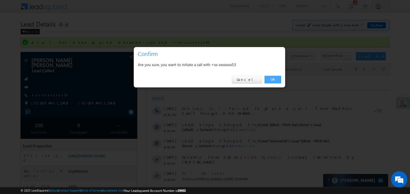
click at [274, 79] on link "OK" at bounding box center [273, 80] width 16 height 8
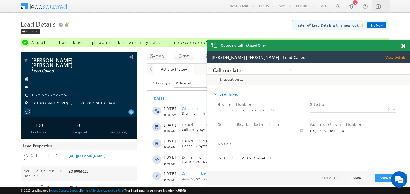
click at [402, 45] on span at bounding box center [403, 46] width 4 height 5
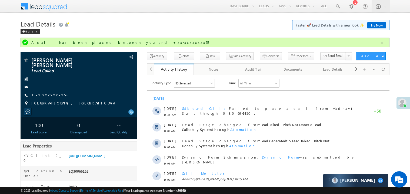
click at [375, 23] on link "Try Now" at bounding box center [376, 25] width 19 height 6
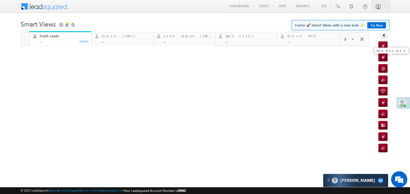
click at [374, 22] on link "Try Now" at bounding box center [376, 25] width 19 height 6
